Goal: Information Seeking & Learning: Learn about a topic

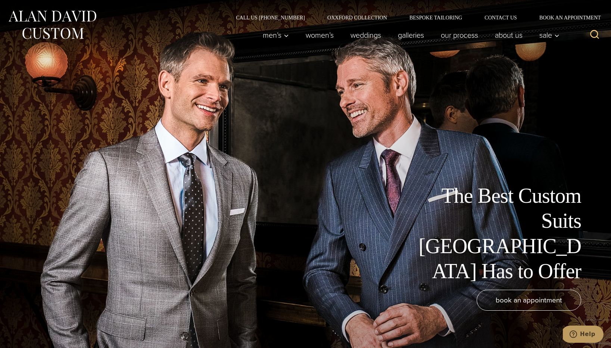
click at [74, 16] on img at bounding box center [52, 24] width 90 height 33
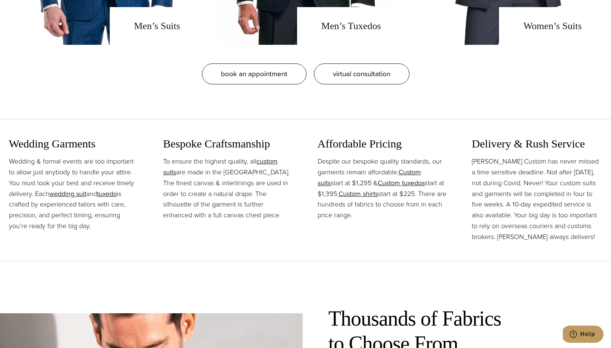
scroll to position [822, 0]
drag, startPoint x: 357, startPoint y: 183, endPoint x: 337, endPoint y: 183, distance: 20.2
click at [337, 183] on p "Despite our bespoke quality standards, our garments remain affordable. Custom s…" at bounding box center [383, 188] width 131 height 65
drag, startPoint x: 336, startPoint y: 194, endPoint x: 314, endPoint y: 194, distance: 21.7
click at [314, 194] on div "Wedding Garments Wedding & formal events are too important to allow just anybod…" at bounding box center [306, 190] width 594 height 141
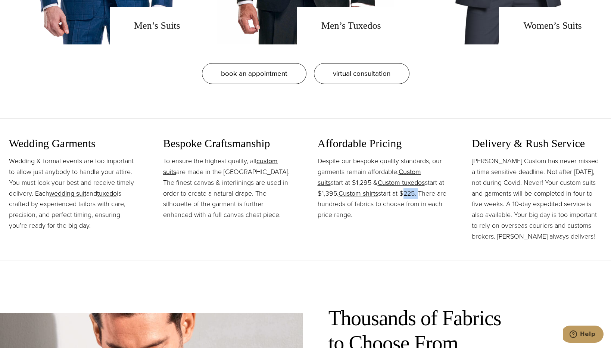
drag, startPoint x: 419, startPoint y: 193, endPoint x: 404, endPoint y: 194, distance: 15.3
click at [404, 194] on p "Despite our bespoke quality standards, our garments remain affordable. Custom s…" at bounding box center [383, 188] width 131 height 65
click at [414, 231] on div "Affordable Pricing Despite our bespoke quality standards, our garments remain a…" at bounding box center [383, 189] width 131 height 105
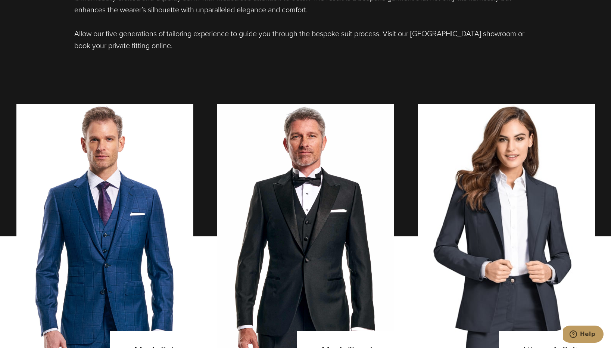
scroll to position [0, 0]
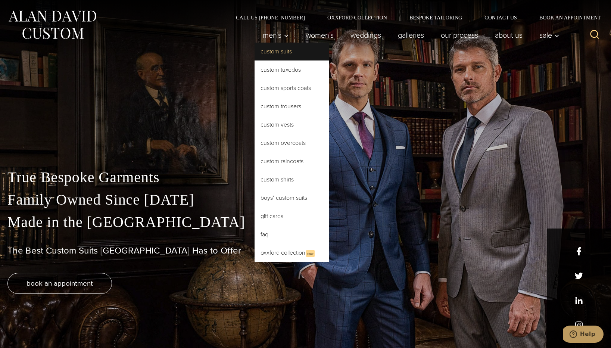
click at [270, 51] on link "Custom Suits" at bounding box center [292, 52] width 75 height 18
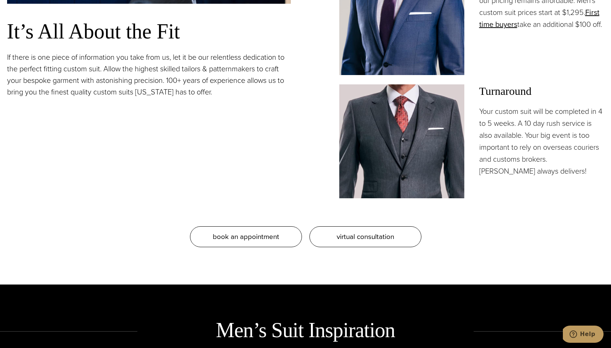
scroll to position [766, 0]
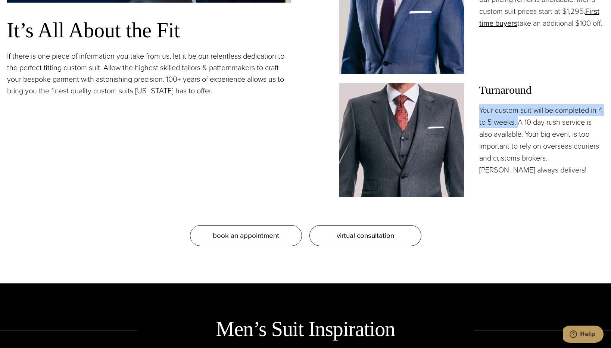
drag, startPoint x: 479, startPoint y: 109, endPoint x: 524, endPoint y: 124, distance: 47.4
click at [524, 124] on p "Your custom suit will be completed in 4 to 5 weeks. A 10 day rush service is al…" at bounding box center [542, 140] width 125 height 72
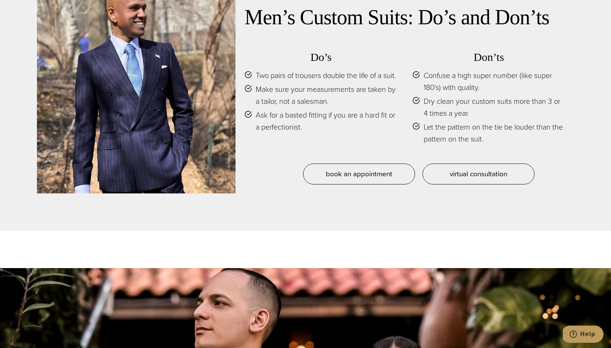
scroll to position [3618, 0]
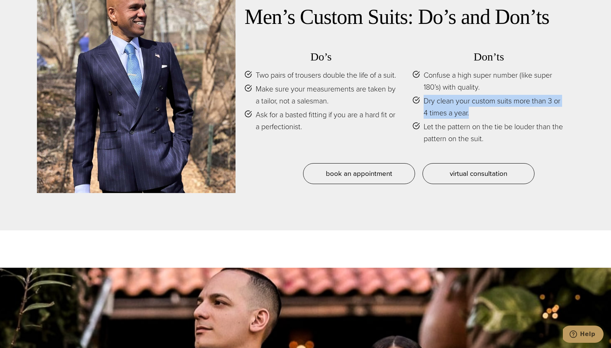
drag, startPoint x: 473, startPoint y: 105, endPoint x: 422, endPoint y: 92, distance: 52.1
click at [422, 95] on li "Dry clean your custom suits more than 3 or 4 times a year." at bounding box center [489, 107] width 153 height 24
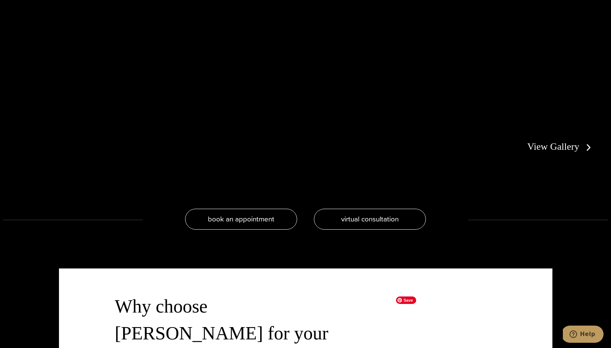
scroll to position [1651, 0]
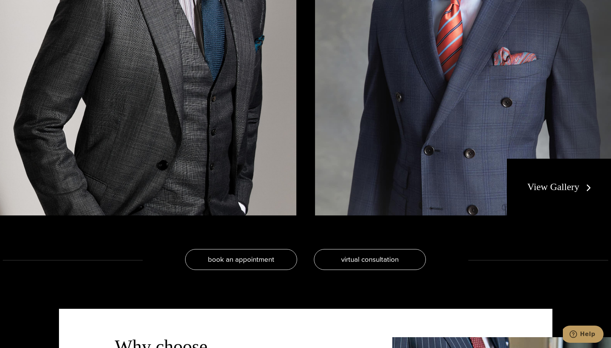
click at [562, 192] on link "View Gallery" at bounding box center [561, 187] width 67 height 11
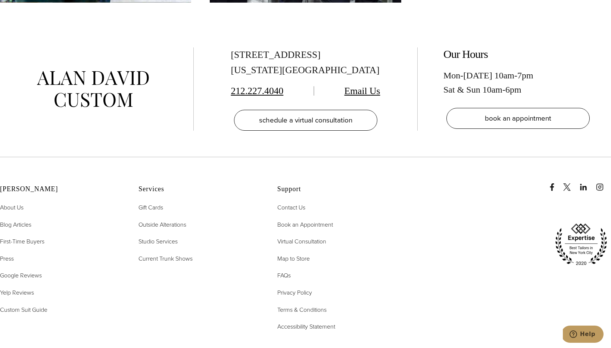
scroll to position [4145, 0]
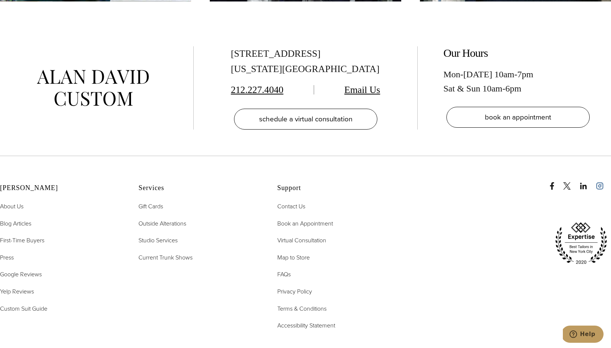
click at [600, 184] on icon "instagram" at bounding box center [600, 185] width 7 height 7
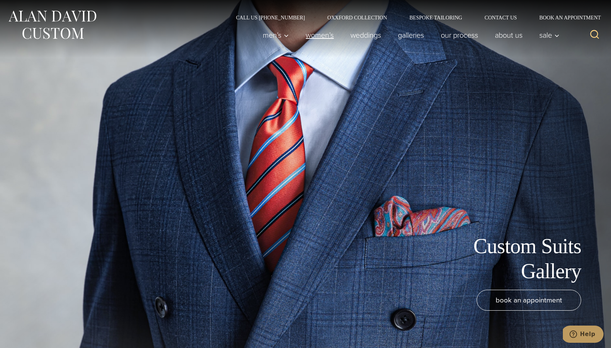
click at [317, 34] on link "Women’s" at bounding box center [320, 35] width 45 height 15
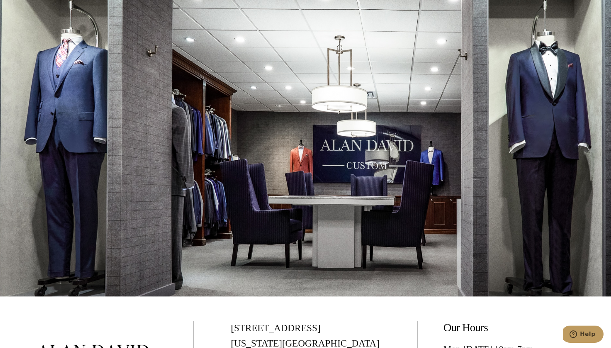
scroll to position [4456, 0]
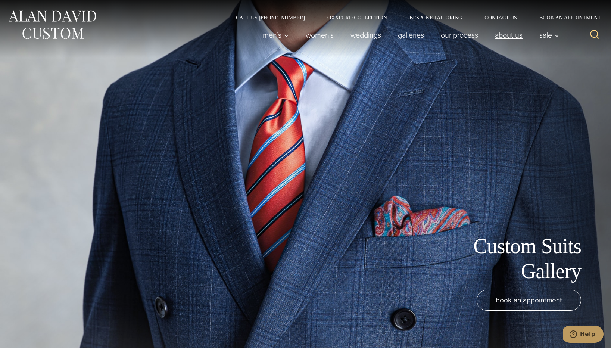
click at [514, 37] on link "About Us" at bounding box center [509, 35] width 44 height 15
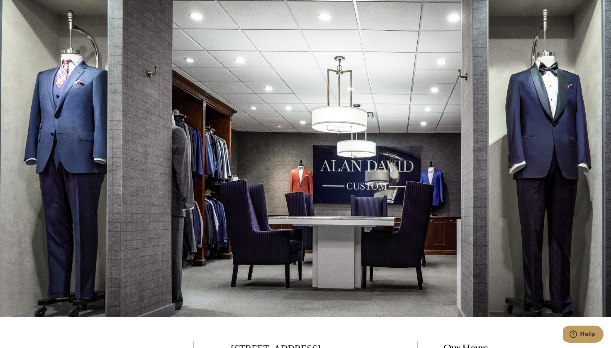
scroll to position [3237, 0]
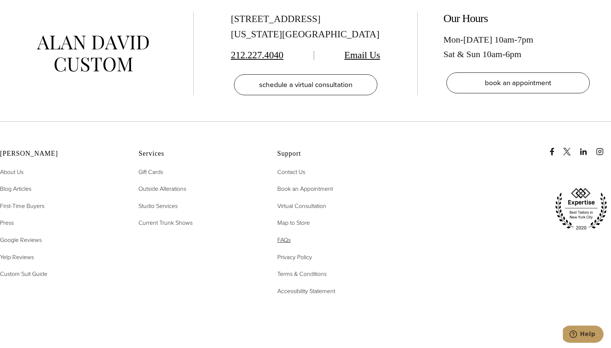
click at [283, 236] on span "FAQs" at bounding box center [284, 240] width 13 height 9
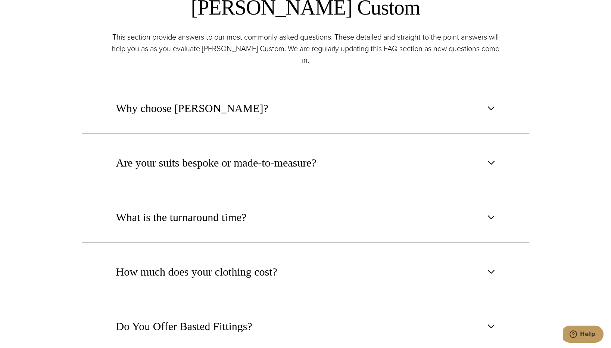
scroll to position [415, 0]
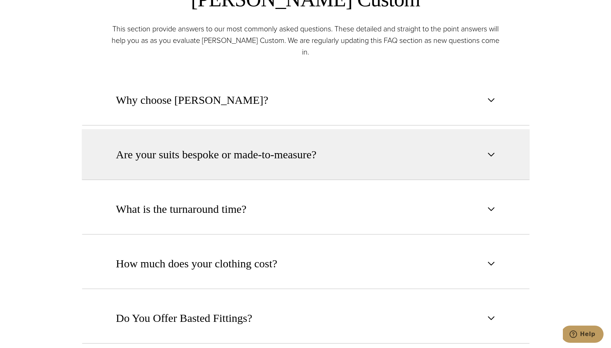
click at [490, 150] on span "button" at bounding box center [491, 154] width 9 height 9
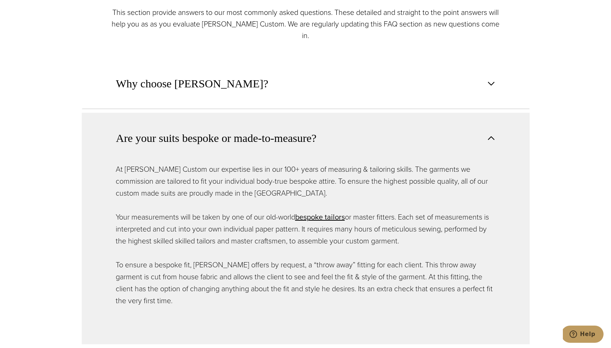
scroll to position [435, 0]
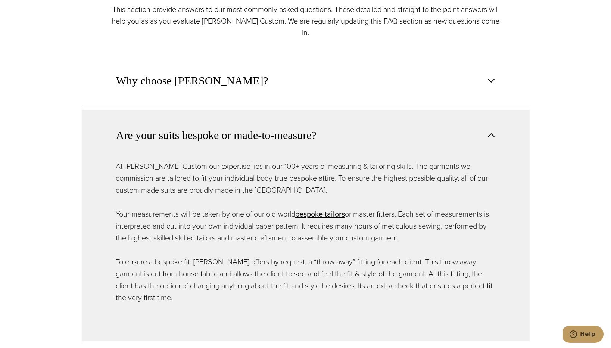
click at [496, 125] on button "Are your suits bespoke or made-to-measure?" at bounding box center [306, 135] width 448 height 50
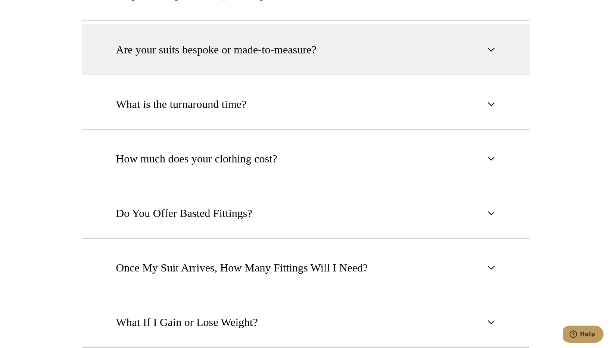
scroll to position [529, 0]
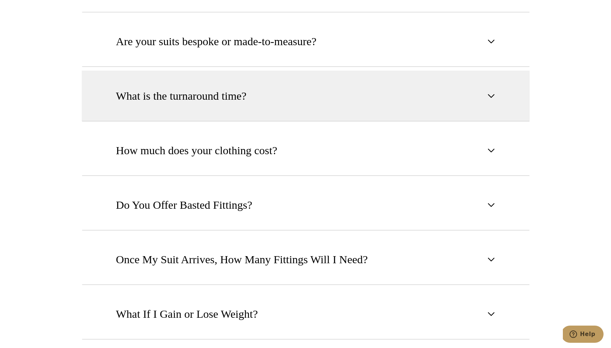
click at [509, 93] on button "What is the turnaround time?" at bounding box center [306, 96] width 448 height 51
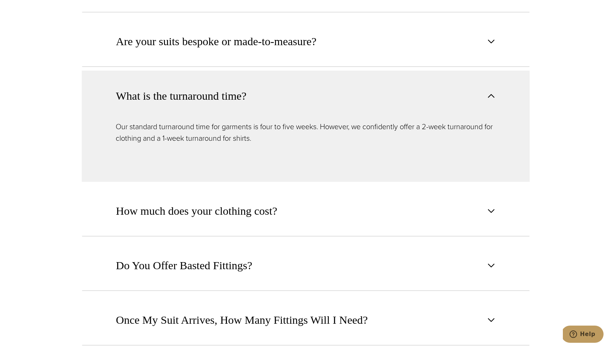
click at [492, 90] on button "What is the turnaround time?" at bounding box center [306, 96] width 448 height 50
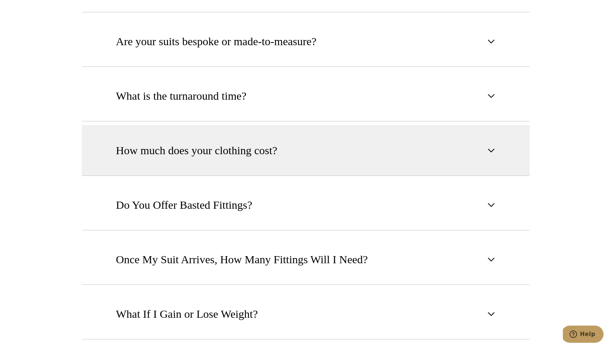
click at [491, 125] on button "How much does your clothing cost?" at bounding box center [306, 150] width 448 height 51
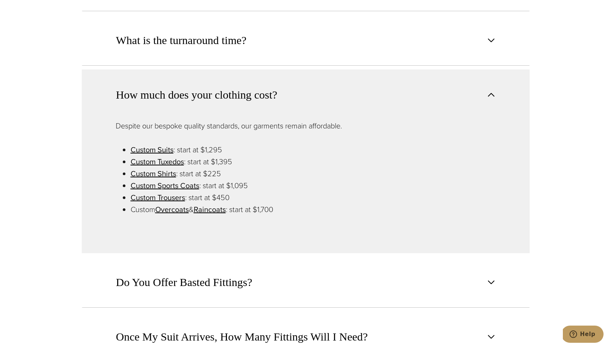
scroll to position [572, 0]
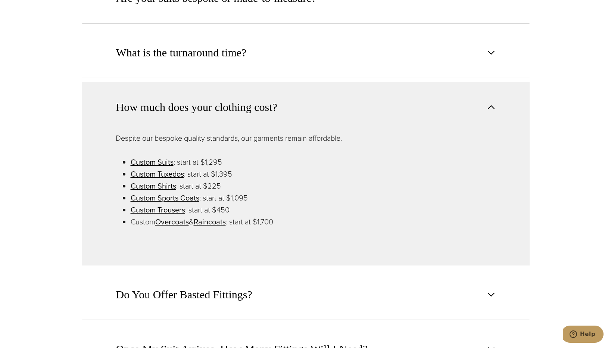
click at [492, 103] on span "button" at bounding box center [491, 107] width 9 height 9
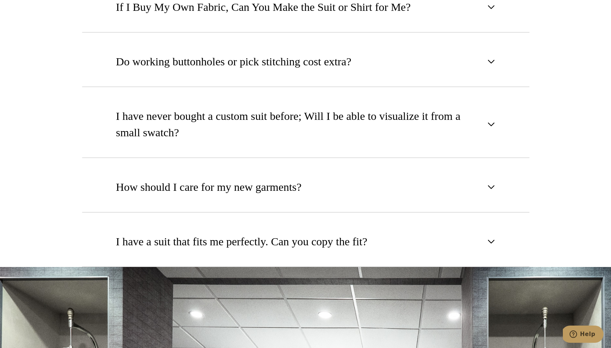
scroll to position [0, 0]
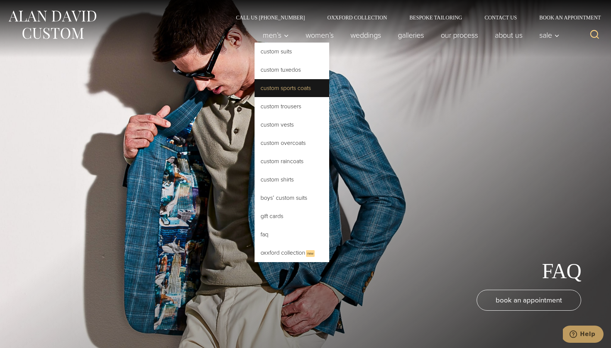
click at [284, 87] on link "Custom Sports Coats" at bounding box center [292, 88] width 75 height 18
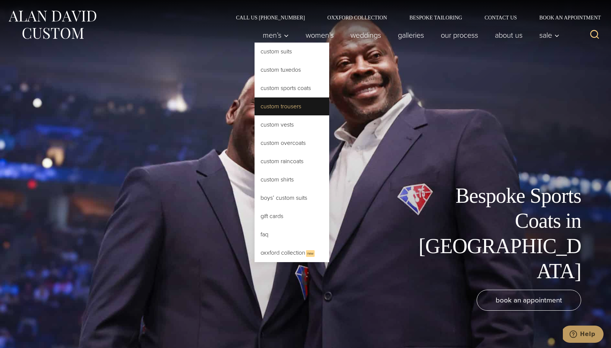
click at [294, 108] on link "Custom Trousers" at bounding box center [292, 106] width 75 height 18
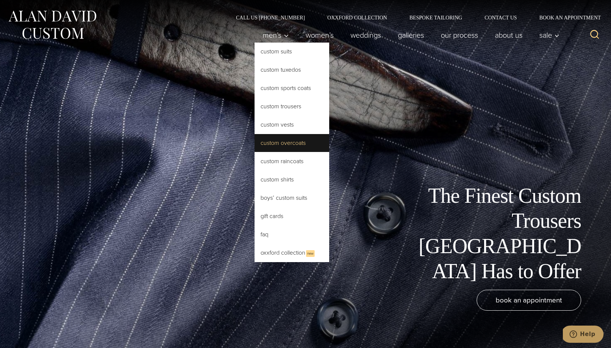
click at [289, 144] on link "Custom Overcoats" at bounding box center [292, 143] width 75 height 18
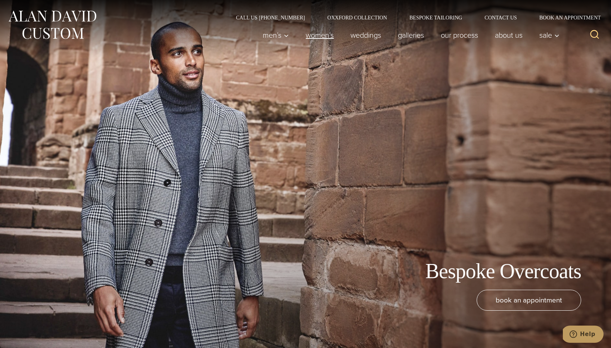
click at [313, 34] on link "Women’s" at bounding box center [320, 35] width 45 height 15
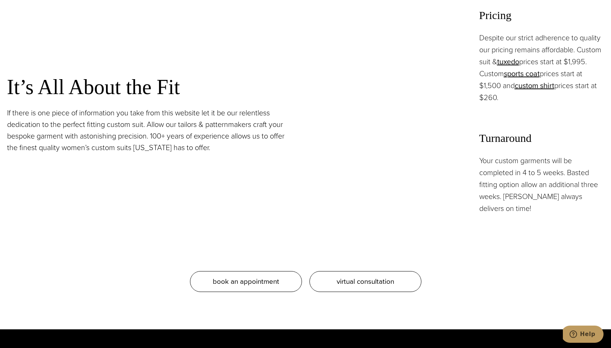
scroll to position [754, 0]
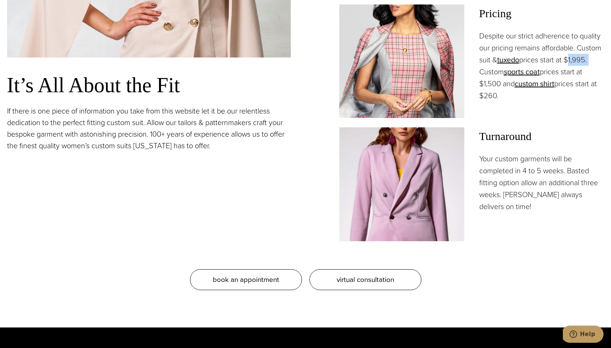
drag, startPoint x: 569, startPoint y: 42, endPoint x: 599, endPoint y: 41, distance: 30.3
click at [599, 42] on p "Despite our strict adherence to quality our pricing remains affordable. Custom …" at bounding box center [542, 66] width 125 height 72
click at [103, 175] on div "It’s All About the Fit If there is one piece of information you take from this …" at bounding box center [149, 23] width 284 height 436
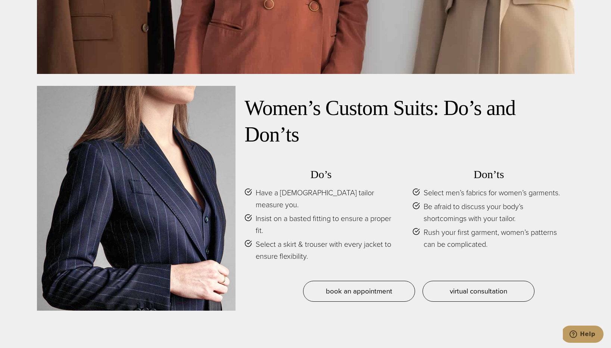
scroll to position [3514, 0]
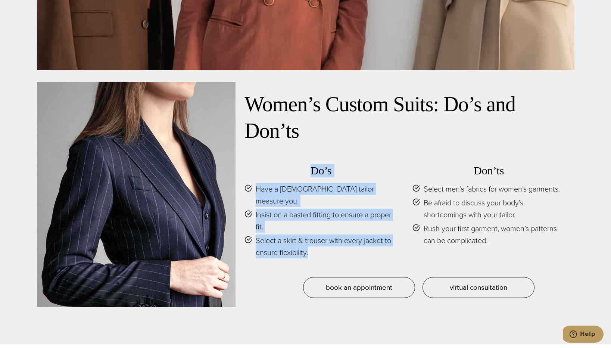
drag, startPoint x: 320, startPoint y: 223, endPoint x: 302, endPoint y: 149, distance: 76.6
click at [302, 164] on div "Do’s Have a female tailor measure you. Insist on a basted fitting to ensure a p…" at bounding box center [321, 211] width 153 height 95
click at [369, 183] on li "Have a female tailor measure you." at bounding box center [321, 195] width 153 height 24
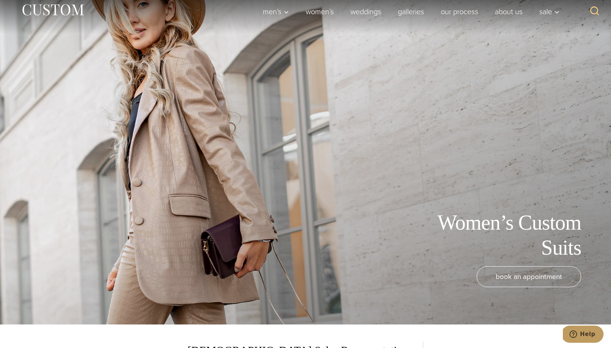
scroll to position [0, 0]
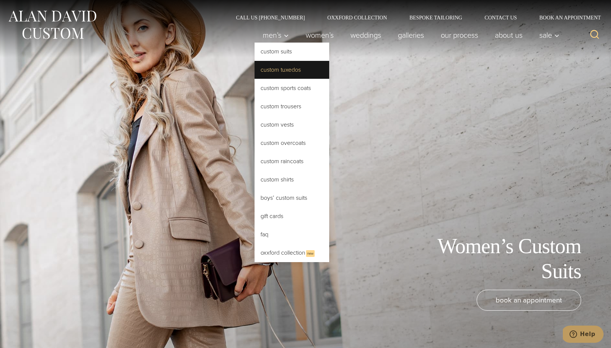
click at [288, 71] on link "Custom Tuxedos" at bounding box center [292, 70] width 75 height 18
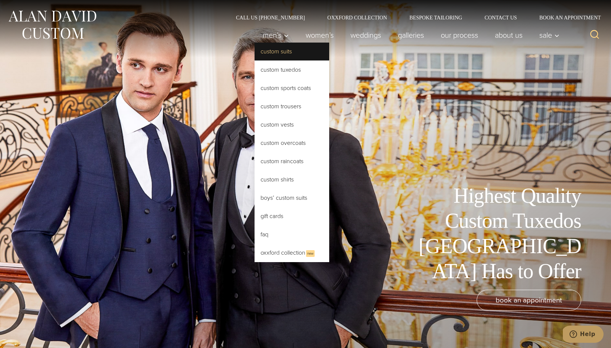
click at [272, 50] on link "Custom Suits" at bounding box center [292, 52] width 75 height 18
